Goal: Navigation & Orientation: Find specific page/section

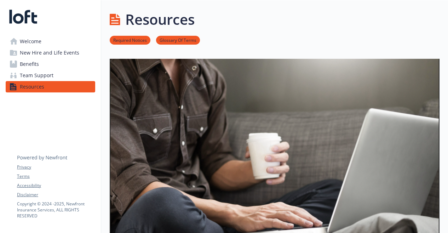
click at [38, 63] on span "Benefits" at bounding box center [29, 63] width 19 height 11
